Goal: Task Accomplishment & Management: Manage account settings

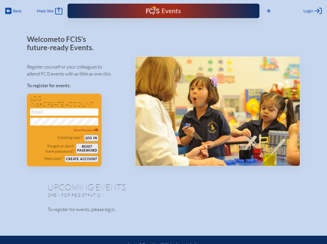
click at [13, 11] on span "Back" at bounding box center [17, 10] width 9 height 5
click at [269, 11] on icon at bounding box center [269, 11] width 4 height 4
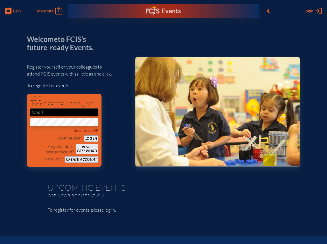
click at [313, 11] on span "Login" at bounding box center [309, 10] width 10 height 5
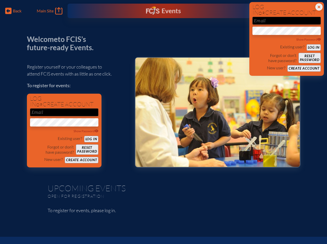
click at [64, 130] on div "Show Password" at bounding box center [64, 131] width 68 height 5
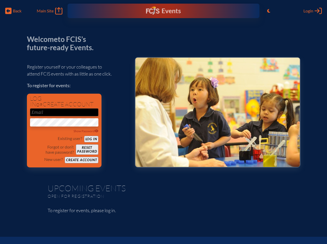
click at [13, 11] on span "Back" at bounding box center [17, 10] width 9 height 5
click at [269, 11] on icon "Toggle to Light Mode" at bounding box center [269, 11] width 3 height 4
click at [313, 11] on span "Login" at bounding box center [309, 10] width 10 height 5
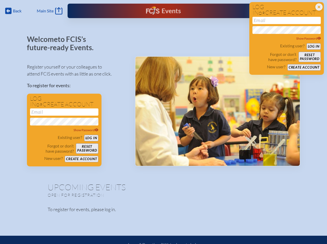
click at [64, 131] on div "Show Password" at bounding box center [64, 130] width 68 height 5
